Goal: Contribute content: Add original content to the website for others to see

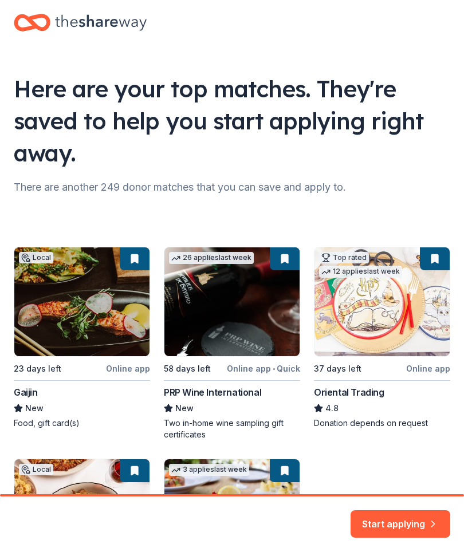
scroll to position [202, 0]
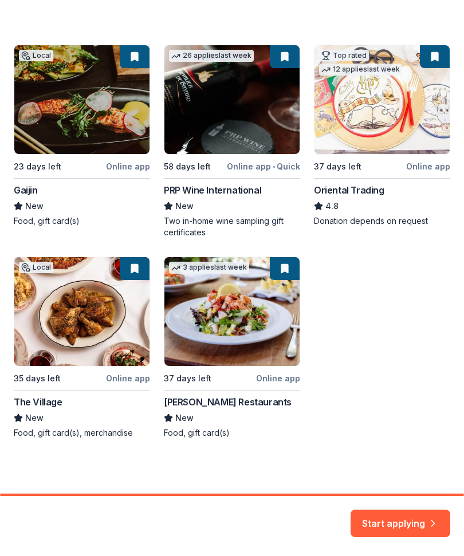
click at [397, 523] on button "Start applying" at bounding box center [400, 516] width 100 height 27
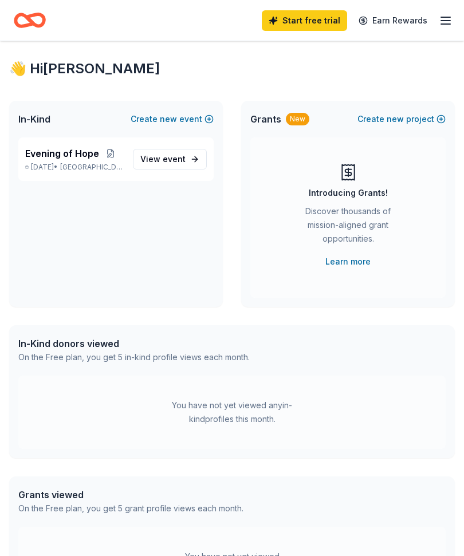
click at [188, 156] on link "View event" at bounding box center [170, 159] width 74 height 21
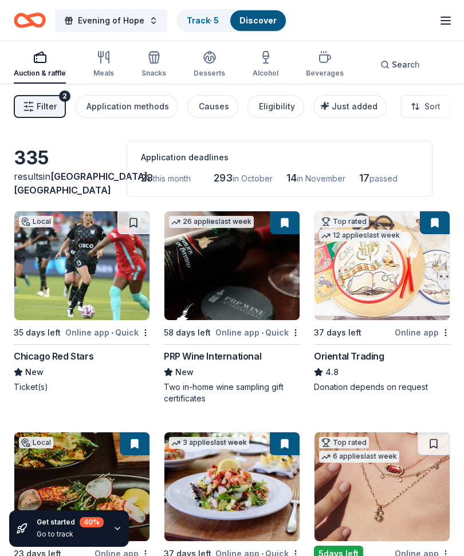
click at [80, 190] on span "Schaumburg, IL" at bounding box center [82, 183] width 137 height 25
click at [133, 19] on span "Evening of Hope" at bounding box center [111, 21] width 66 height 14
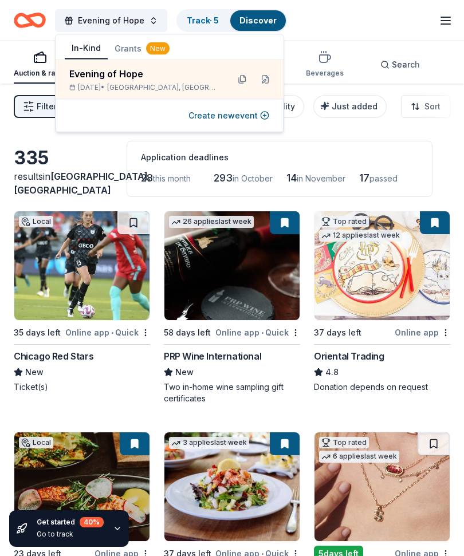
click at [195, 121] on button "Create new event" at bounding box center [228, 116] width 81 height 14
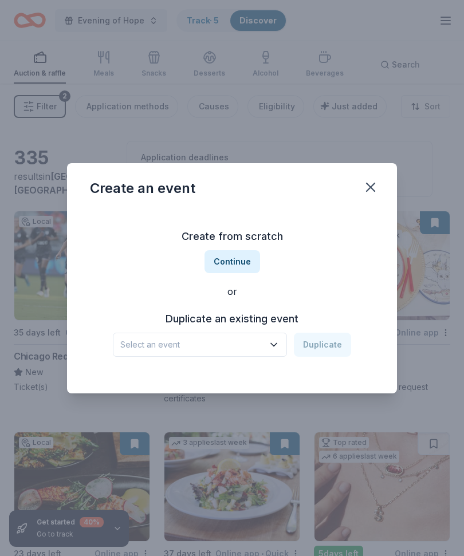
click at [252, 263] on button "Continue" at bounding box center [232, 261] width 56 height 23
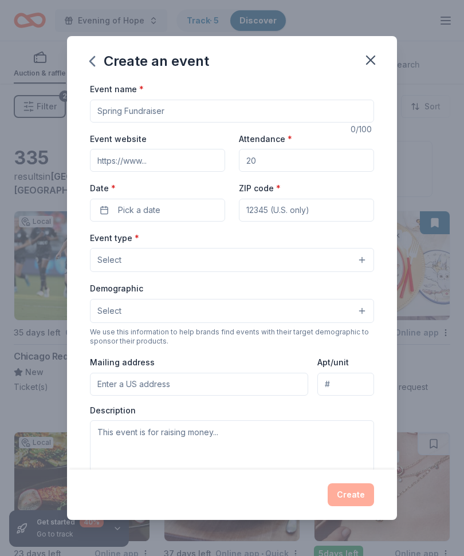
click at [176, 161] on input "Event website" at bounding box center [157, 160] width 135 height 23
click at [283, 166] on input "Attendance *" at bounding box center [306, 160] width 135 height 23
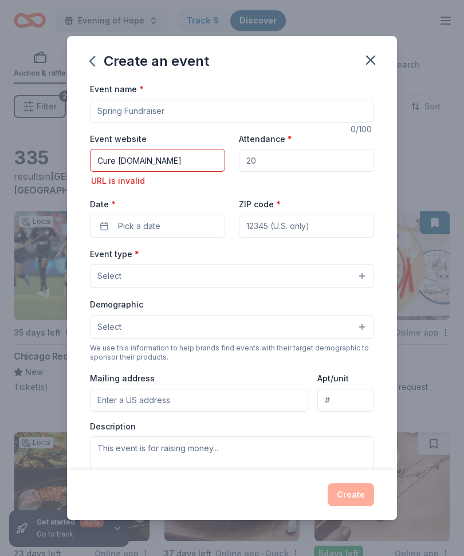
click at [140, 163] on input "Cure SMA.org" at bounding box center [157, 160] width 135 height 23
click at [288, 164] on input "Attendance *" at bounding box center [306, 160] width 135 height 23
click at [175, 166] on input "Curesmaorg" at bounding box center [157, 160] width 135 height 23
type input "Curesma.org"
click at [277, 164] on input "Attendance *" at bounding box center [306, 160] width 135 height 23
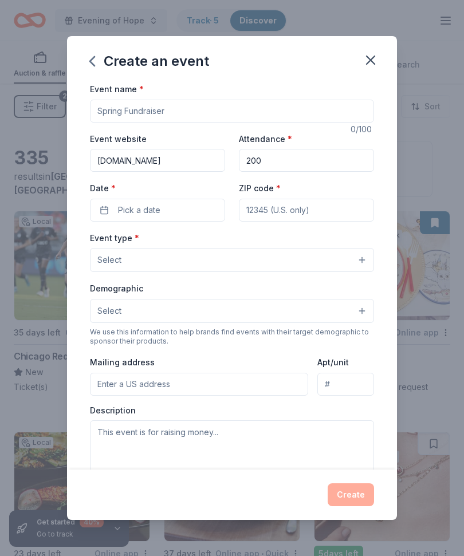
type input "200"
click at [319, 209] on input "ZIP code *" at bounding box center [306, 210] width 135 height 23
type input "07070"
click at [186, 213] on button "Pick a date" at bounding box center [157, 210] width 135 height 23
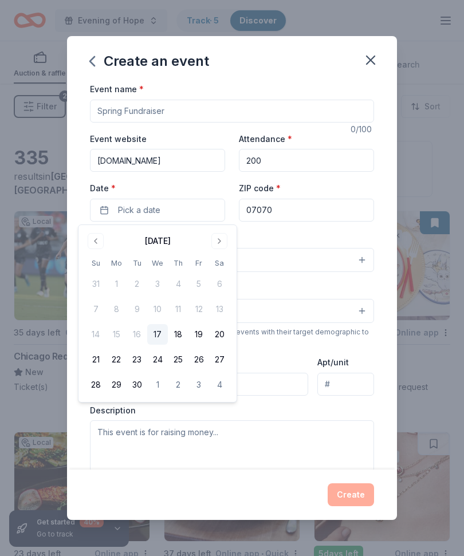
click at [224, 240] on button "Go to next month" at bounding box center [219, 241] width 16 height 16
click at [225, 239] on button "Go to next month" at bounding box center [219, 241] width 16 height 16
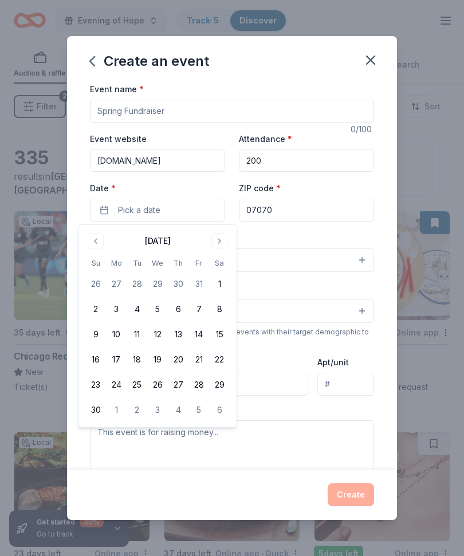
click at [203, 367] on button "21" at bounding box center [198, 359] width 21 height 21
click at [175, 110] on input "Event name *" at bounding box center [232, 111] width 284 height 23
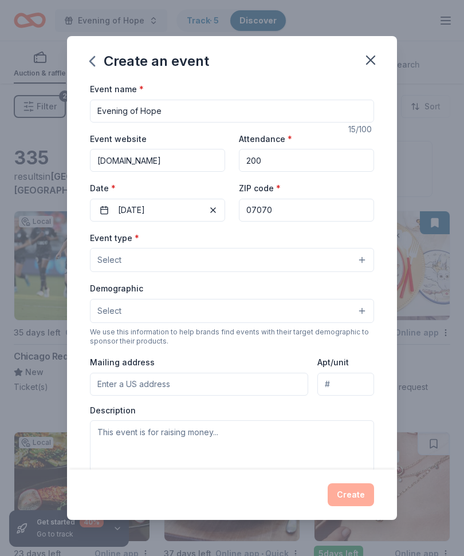
type input "Evening of Hope"
click at [234, 267] on button "Select" at bounding box center [232, 260] width 284 height 24
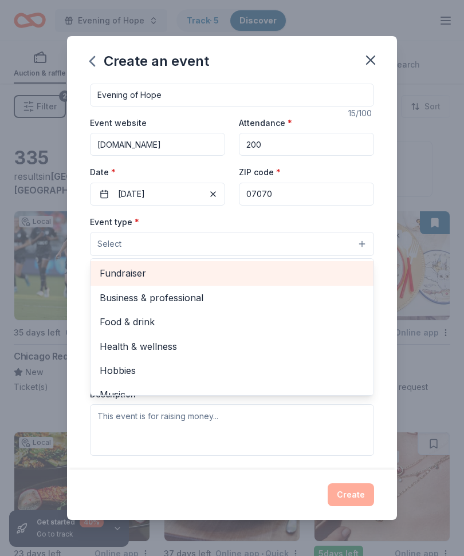
click at [151, 274] on span "Fundraiser" at bounding box center [232, 273] width 265 height 15
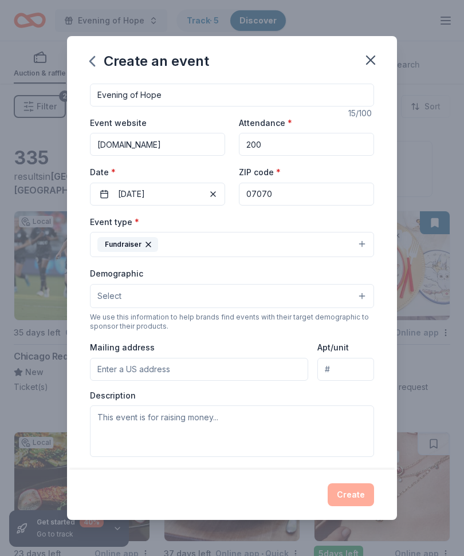
click at [243, 296] on button "Select" at bounding box center [232, 296] width 284 height 24
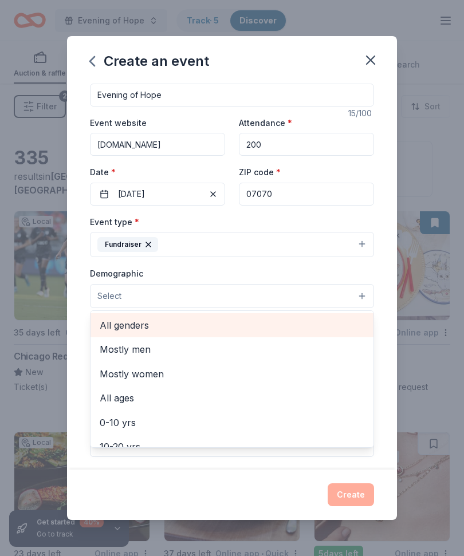
click at [147, 326] on span "All genders" at bounding box center [232, 325] width 265 height 15
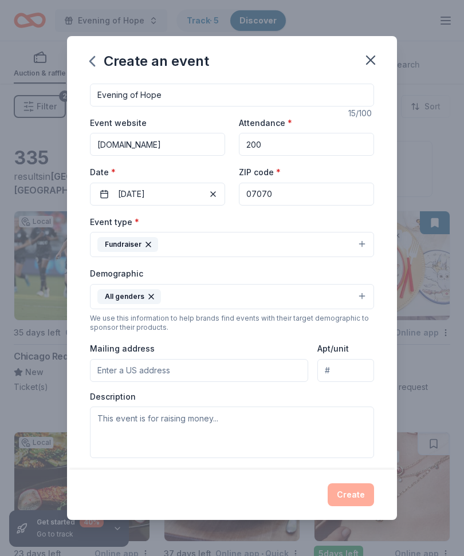
click at [181, 372] on input "Mailing address" at bounding box center [199, 370] width 218 height 23
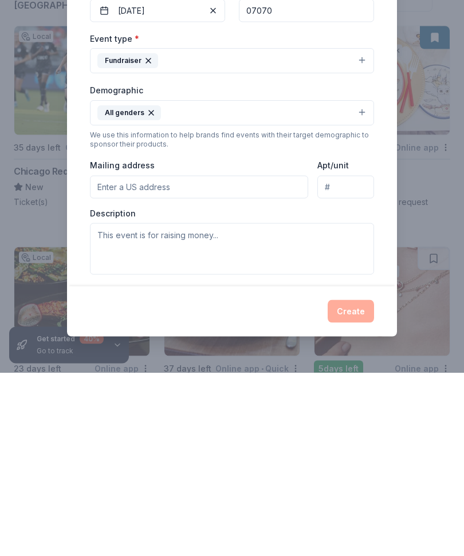
type input "79"
type input "Vreeland Avenue"
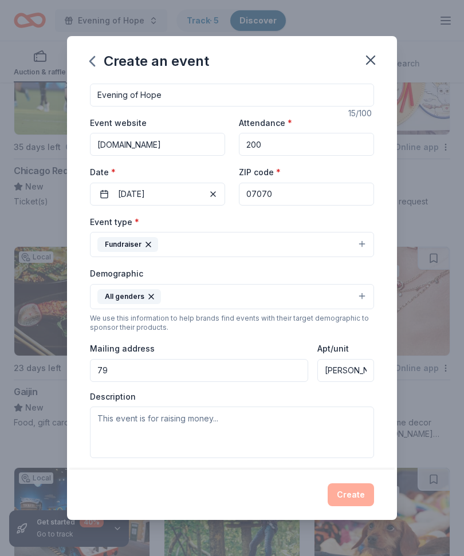
click at [145, 373] on input "79" at bounding box center [199, 370] width 218 height 23
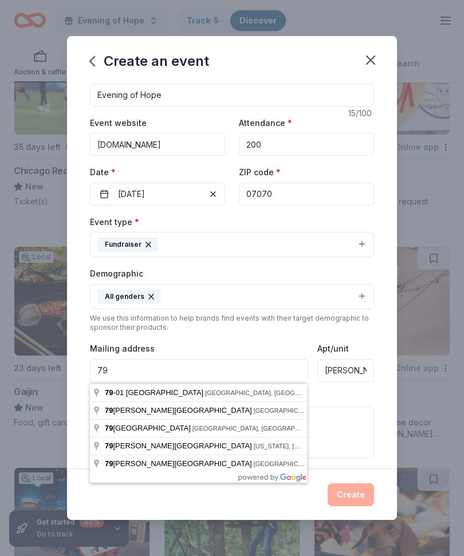
scroll to position [187, 0]
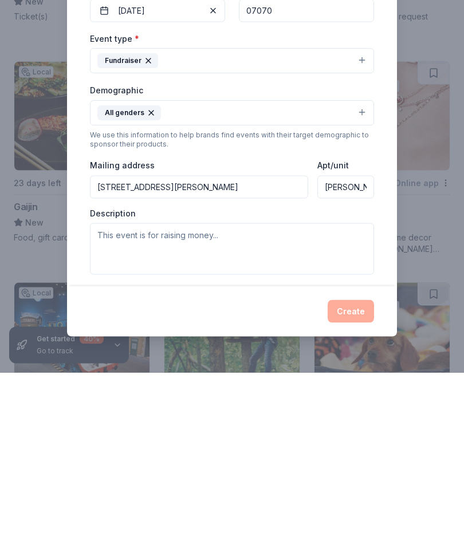
type input "79 Vreeland Avenue, Rutherford, NJ, 07070"
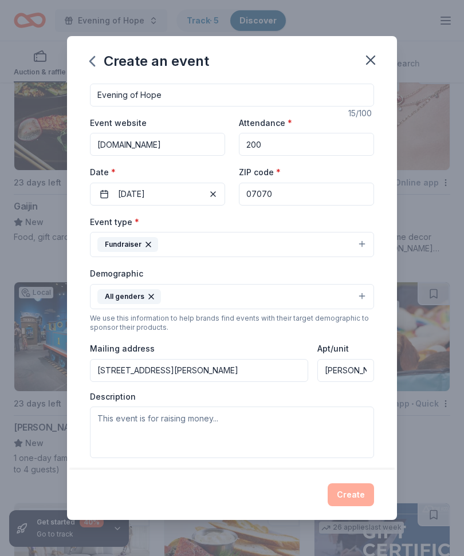
click at [373, 370] on input "Vreeland Avenue" at bounding box center [345, 370] width 57 height 23
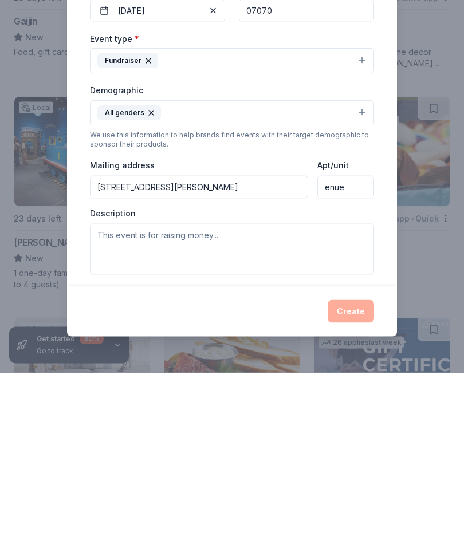
click at [363, 359] on input "enue" at bounding box center [345, 370] width 57 height 23
type input "e"
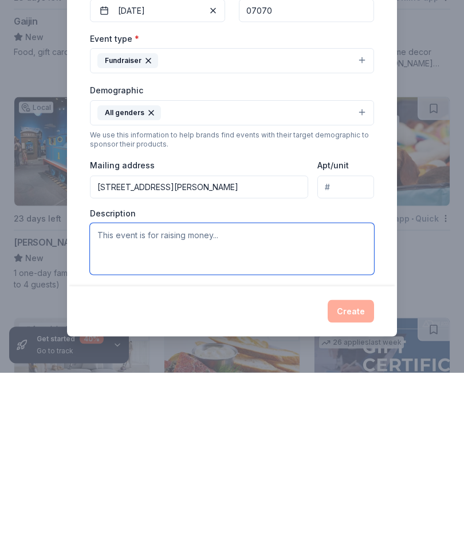
click at [200, 407] on textarea at bounding box center [232, 433] width 284 height 52
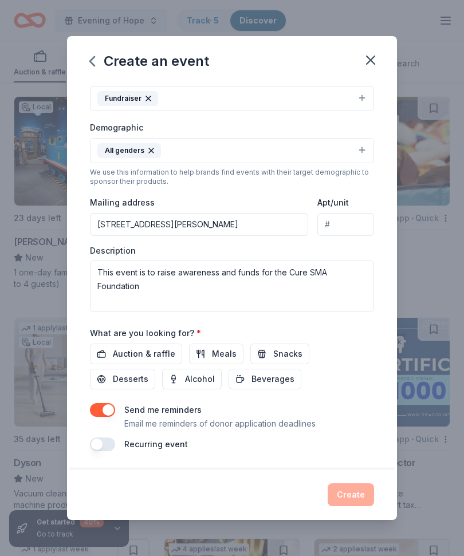
scroll to position [163, 0]
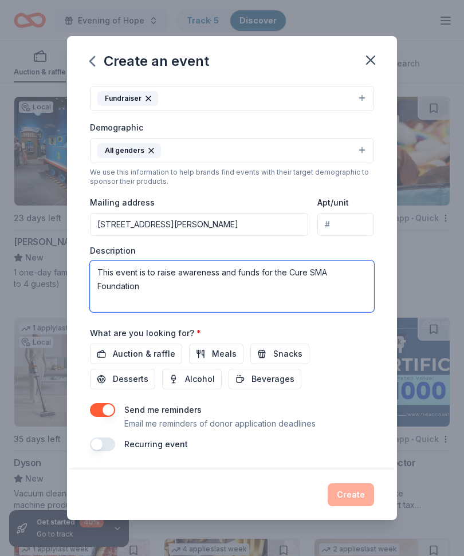
type textarea "This event is to raise awareness and funds for the Cure SMA Foundation"
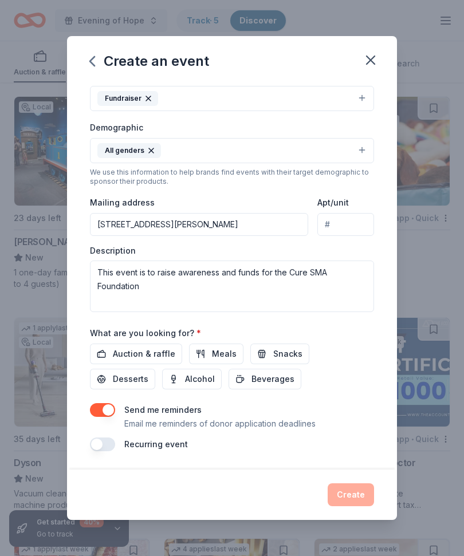
click at [159, 356] on span "Auction & raffle" at bounding box center [144, 354] width 62 height 14
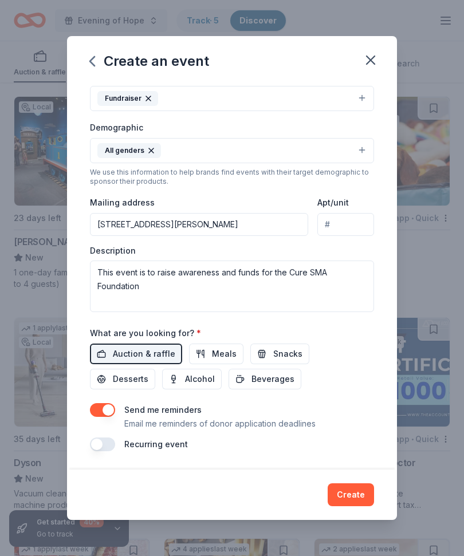
click at [352, 494] on button "Create" at bounding box center [350, 494] width 46 height 23
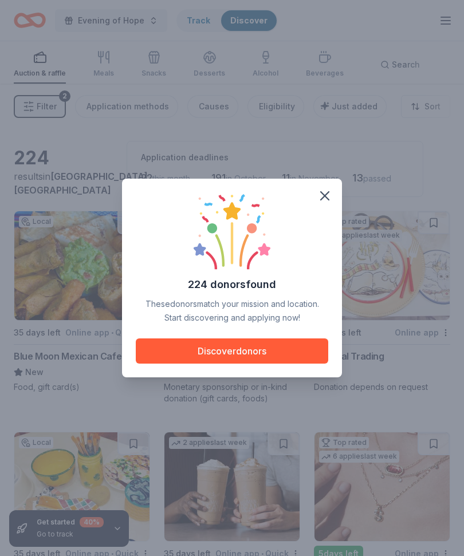
click at [306, 350] on button "Discover donors" at bounding box center [232, 350] width 192 height 25
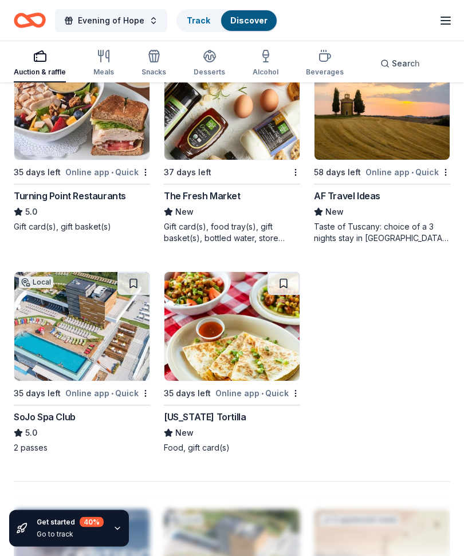
scroll to position [1265, 0]
click at [113, 401] on div "Local 35 days left Online app • Quick SoJo Spa Club 5.0 2 passes" at bounding box center [82, 362] width 136 height 182
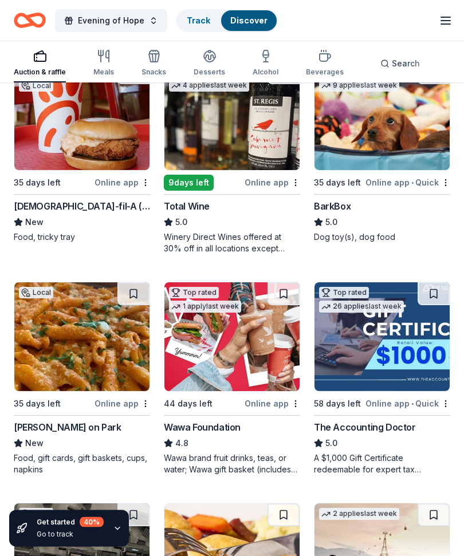
scroll to position [592, 0]
click at [274, 407] on div "Online app" at bounding box center [272, 403] width 56 height 14
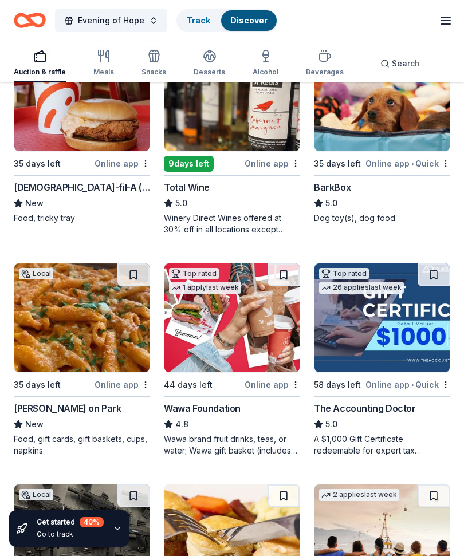
click at [278, 388] on div "Online app" at bounding box center [272, 384] width 56 height 14
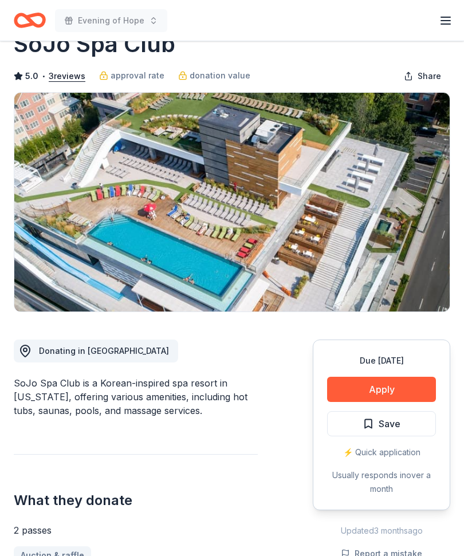
scroll to position [35, 0]
click at [398, 392] on button "Apply" at bounding box center [381, 389] width 109 height 25
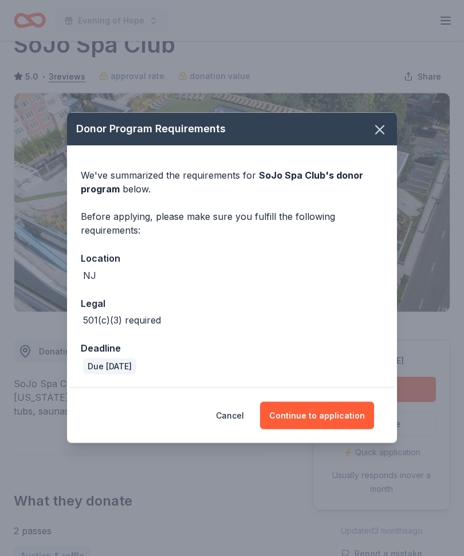
scroll to position [36, 0]
click at [340, 419] on button "Continue to application" at bounding box center [317, 415] width 114 height 27
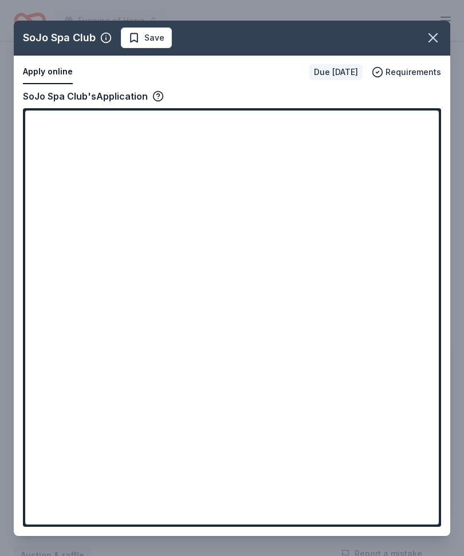
click at [132, 94] on div "SoJo Spa Club Save Apply online Due in 35 days Requirements Copy and paste your…" at bounding box center [232, 278] width 436 height 515
click at [54, 66] on div "SoJo Spa Club Save Apply online Due in 35 days Requirements Copy and paste your…" at bounding box center [232, 278] width 436 height 515
click at [67, 71] on div "SoJo Spa Club Save Apply online Due in 35 days Requirements Copy and paste your…" at bounding box center [232, 278] width 436 height 515
click at [132, 34] on div "SoJo Spa Club Save Apply online Due in 35 days Requirements Copy and paste your…" at bounding box center [232, 278] width 436 height 515
click at [137, 39] on div "SoJo Spa Club Save Apply online Due in 35 days Requirements Copy and paste your…" at bounding box center [232, 278] width 436 height 515
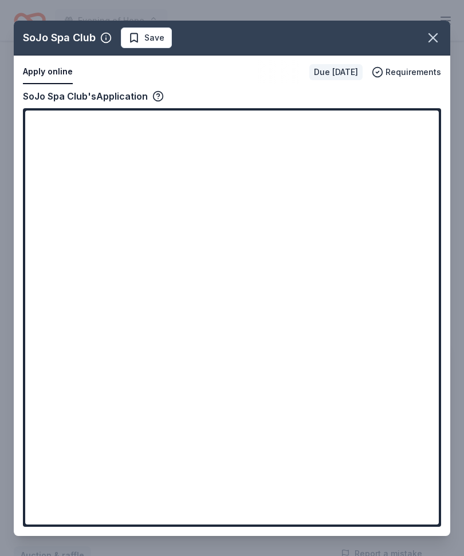
click at [143, 38] on div "SoJo Spa Club Save Apply online Due in 35 days Requirements Copy and paste your…" at bounding box center [232, 278] width 436 height 515
click at [417, 69] on div "SoJo Spa Club Save Apply online Due in 35 days Requirements Copy and paste your…" at bounding box center [232, 278] width 436 height 515
click at [289, 305] on div "SoJo Spa Club Save Apply online Due in 35 days Requirements Copy and paste your…" at bounding box center [232, 278] width 436 height 515
click at [89, 131] on div "SoJo Spa Club Save Apply online Due in 35 days Requirements Copy and paste your…" at bounding box center [232, 278] width 436 height 515
click at [88, 131] on div "SoJo Spa Club Save Apply online Due in 35 days Requirements Copy and paste your…" at bounding box center [232, 278] width 436 height 515
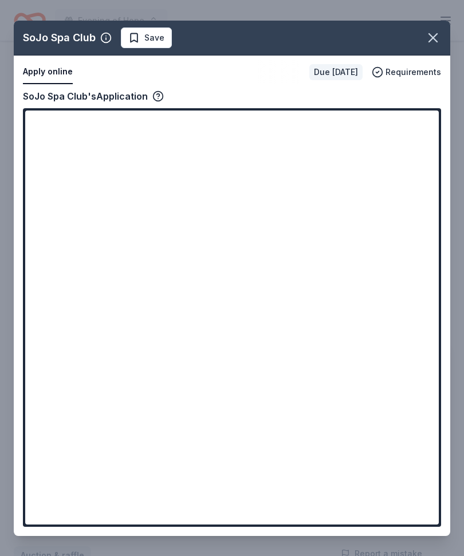
click at [84, 125] on div "SoJo Spa Club Save Apply online Due in 35 days Requirements Copy and paste your…" at bounding box center [232, 278] width 436 height 515
click at [160, 94] on div "SoJo Spa Club Save Apply online Due in 35 days Requirements Copy and paste your…" at bounding box center [232, 278] width 436 height 515
click at [160, 97] on div "SoJo Spa Club Save Apply online Due in 35 days Requirements Copy and paste your…" at bounding box center [232, 278] width 436 height 515
click at [157, 97] on div "SoJo Spa Club Save Apply online Due in 35 days Requirements Copy and paste your…" at bounding box center [232, 278] width 436 height 515
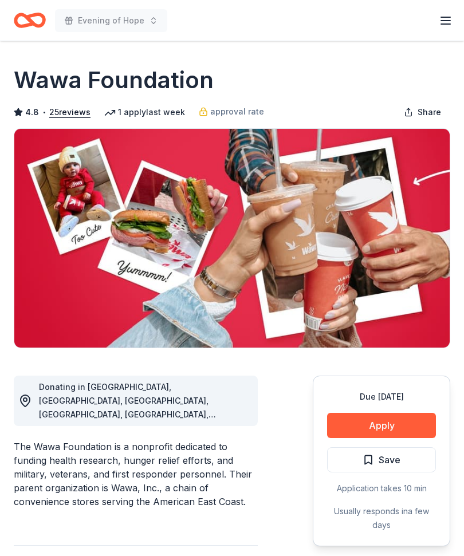
click at [413, 429] on button "Apply" at bounding box center [381, 425] width 109 height 25
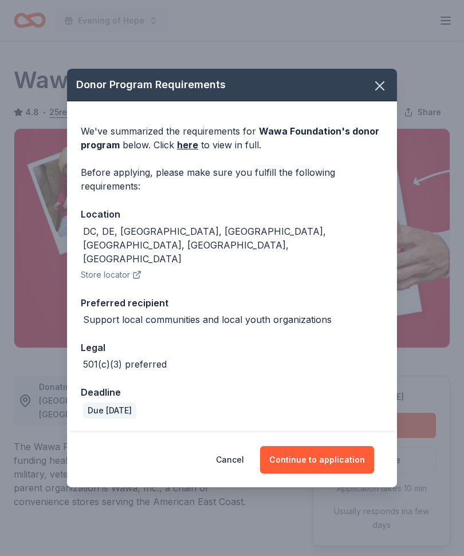
click at [324, 448] on button "Continue to application" at bounding box center [317, 459] width 114 height 27
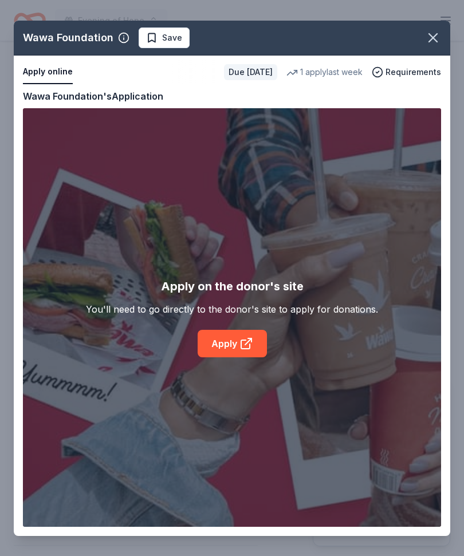
click at [249, 340] on div "Wawa Foundation Save Apply online Due in 44 days 1 apply last week Requirements…" at bounding box center [232, 278] width 436 height 515
click at [243, 341] on div "Wawa Foundation Save Apply online Due in 44 days 1 apply last week Requirements…" at bounding box center [232, 278] width 436 height 515
click at [244, 346] on div "Wawa Foundation Save Apply online Due in 44 days 1 apply last week Requirements…" at bounding box center [232, 278] width 436 height 515
click at [230, 342] on div "Wawa Foundation Save Apply online Due in 44 days 1 apply last week Requirements…" at bounding box center [232, 278] width 436 height 515
click at [219, 348] on div "Wawa Foundation Save Apply online Due in 44 days 1 apply last week Requirements…" at bounding box center [232, 278] width 436 height 515
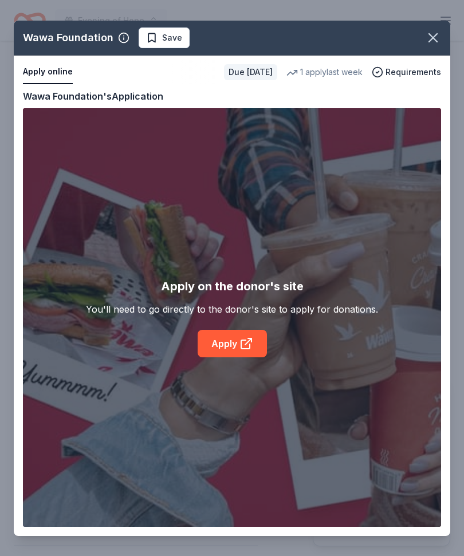
click at [216, 350] on div "Wawa Foundation Save Apply online Due in 44 days 1 apply last week Requirements…" at bounding box center [232, 278] width 436 height 515
click at [220, 348] on div "Wawa Foundation Save Apply online Due in 44 days 1 apply last week Requirements…" at bounding box center [232, 278] width 436 height 515
click at [224, 344] on div "Wawa Foundation Save Apply online Due in 44 days 1 apply last week Requirements…" at bounding box center [232, 278] width 436 height 515
click at [226, 343] on div "Wawa Foundation Save Apply online Due in 44 days 1 apply last week Requirements…" at bounding box center [232, 278] width 436 height 515
click at [227, 343] on div "Wawa Foundation Save Apply online Due in 44 days 1 apply last week Requirements…" at bounding box center [232, 278] width 436 height 515
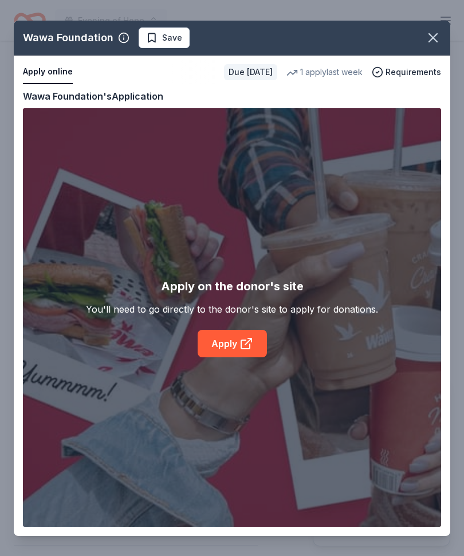
click at [229, 344] on div "Wawa Foundation Save Apply online Due in 44 days 1 apply last week Requirements…" at bounding box center [232, 278] width 436 height 515
click at [238, 344] on div "Wawa Foundation Save Apply online Due in 44 days 1 apply last week Requirements…" at bounding box center [232, 278] width 436 height 515
click at [433, 29] on button "button" at bounding box center [432, 37] width 25 height 25
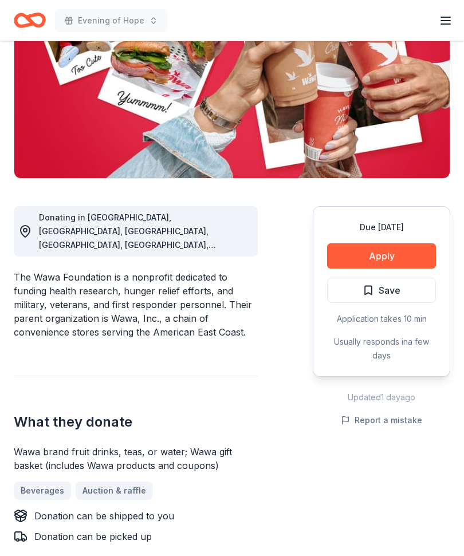
scroll to position [169, 0]
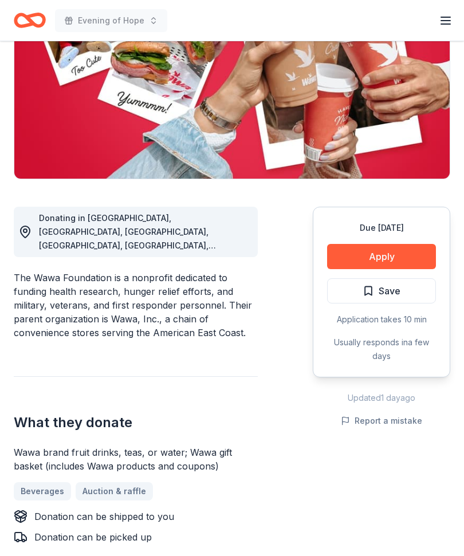
click at [369, 287] on span "Save" at bounding box center [381, 290] width 38 height 15
click at [407, 256] on button "Apply" at bounding box center [381, 256] width 109 height 25
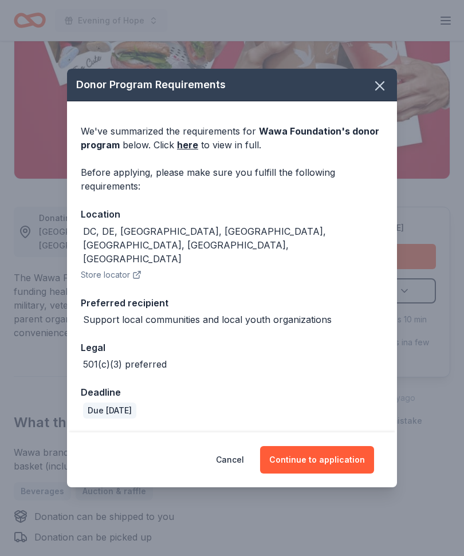
click at [191, 152] on link "here" at bounding box center [187, 145] width 21 height 14
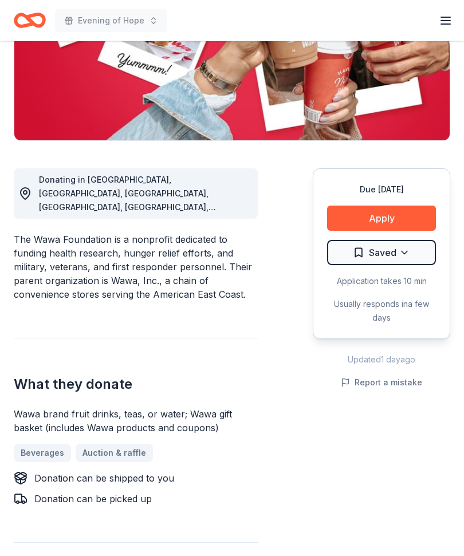
scroll to position [207, 0]
